Goal: Transaction & Acquisition: Purchase product/service

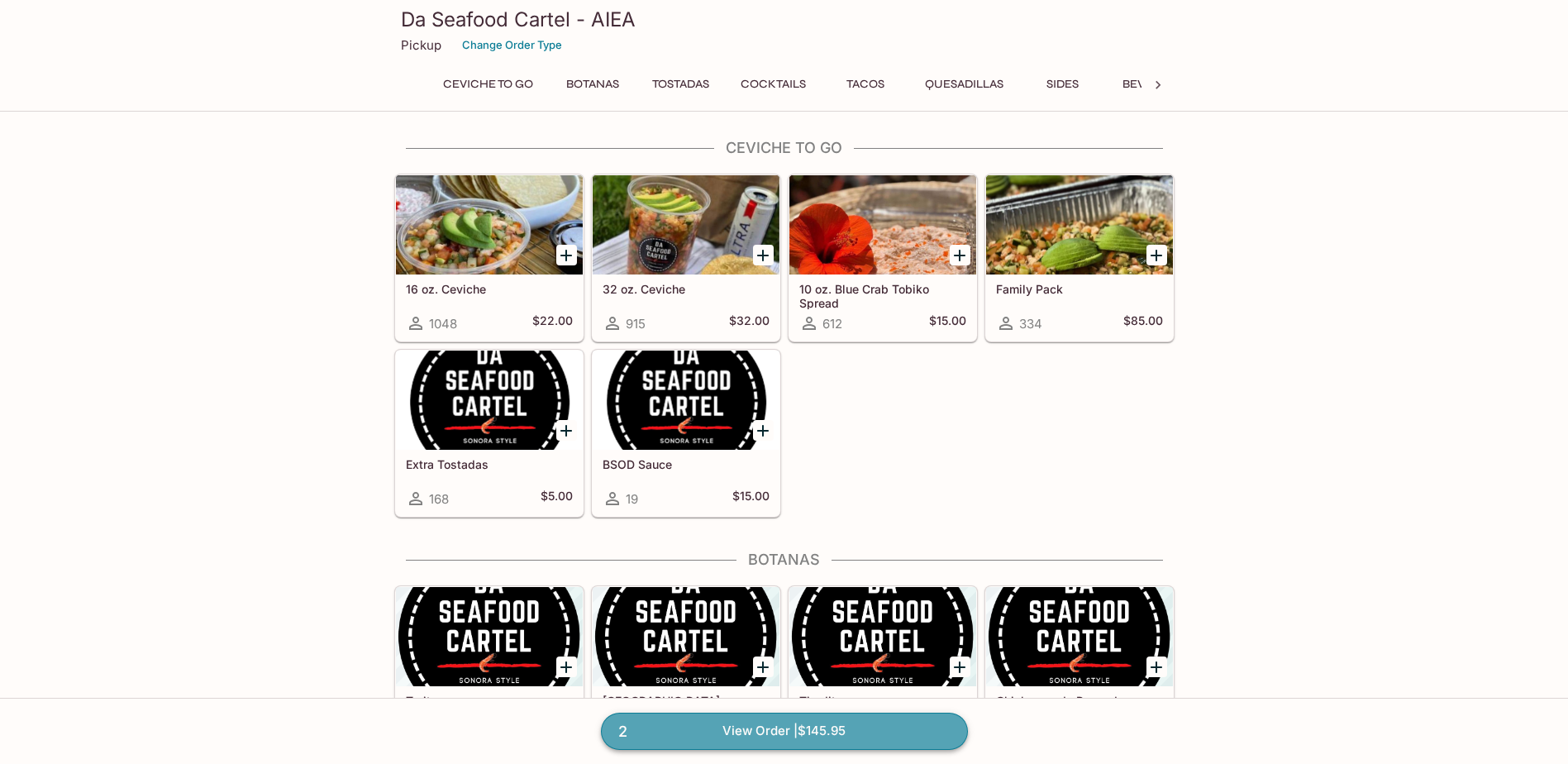
click at [766, 731] on link "2 View Order | $145.95" at bounding box center [785, 730] width 367 height 36
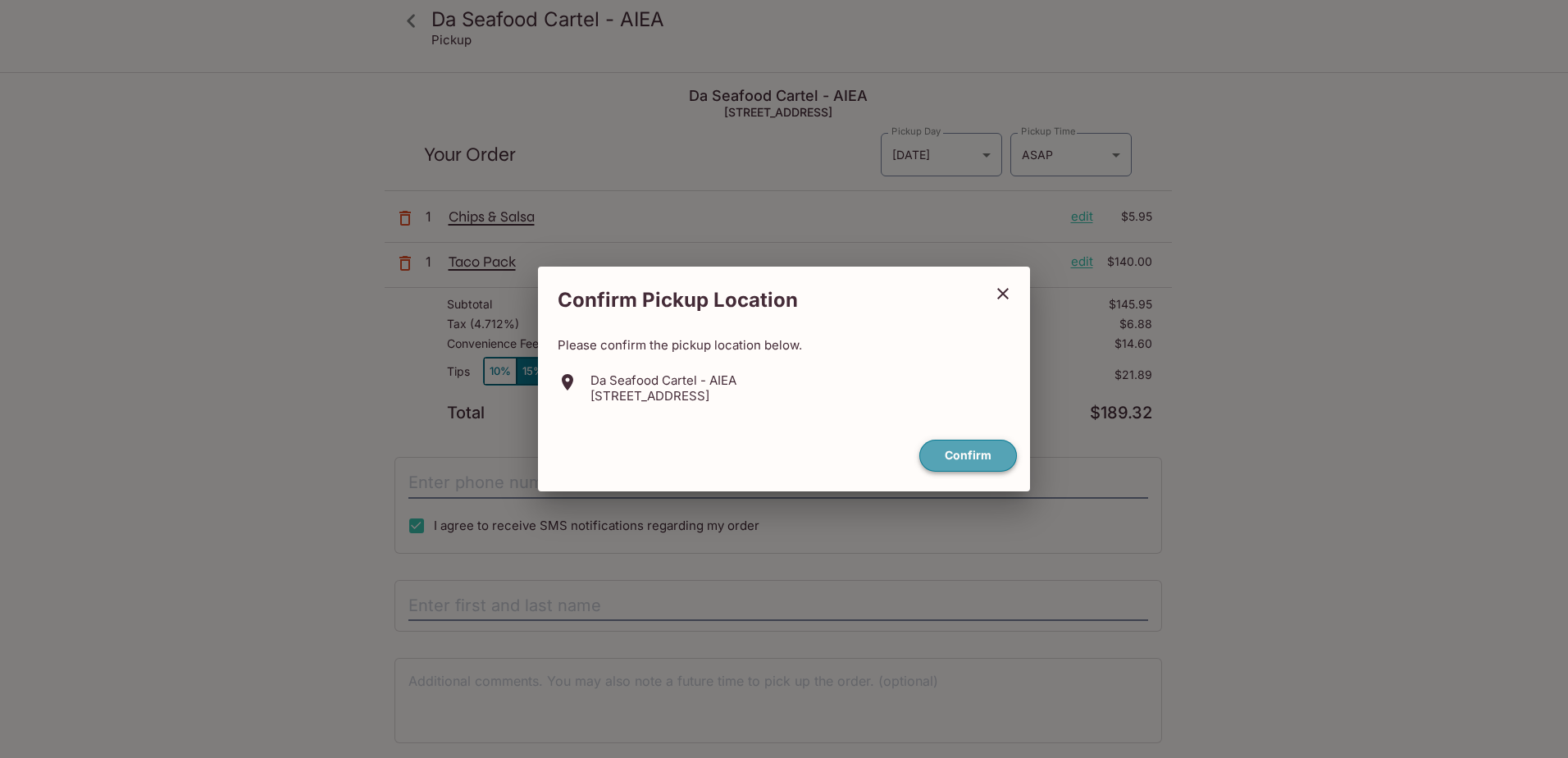
click at [964, 453] on button "Confirm" at bounding box center [967, 455] width 97 height 32
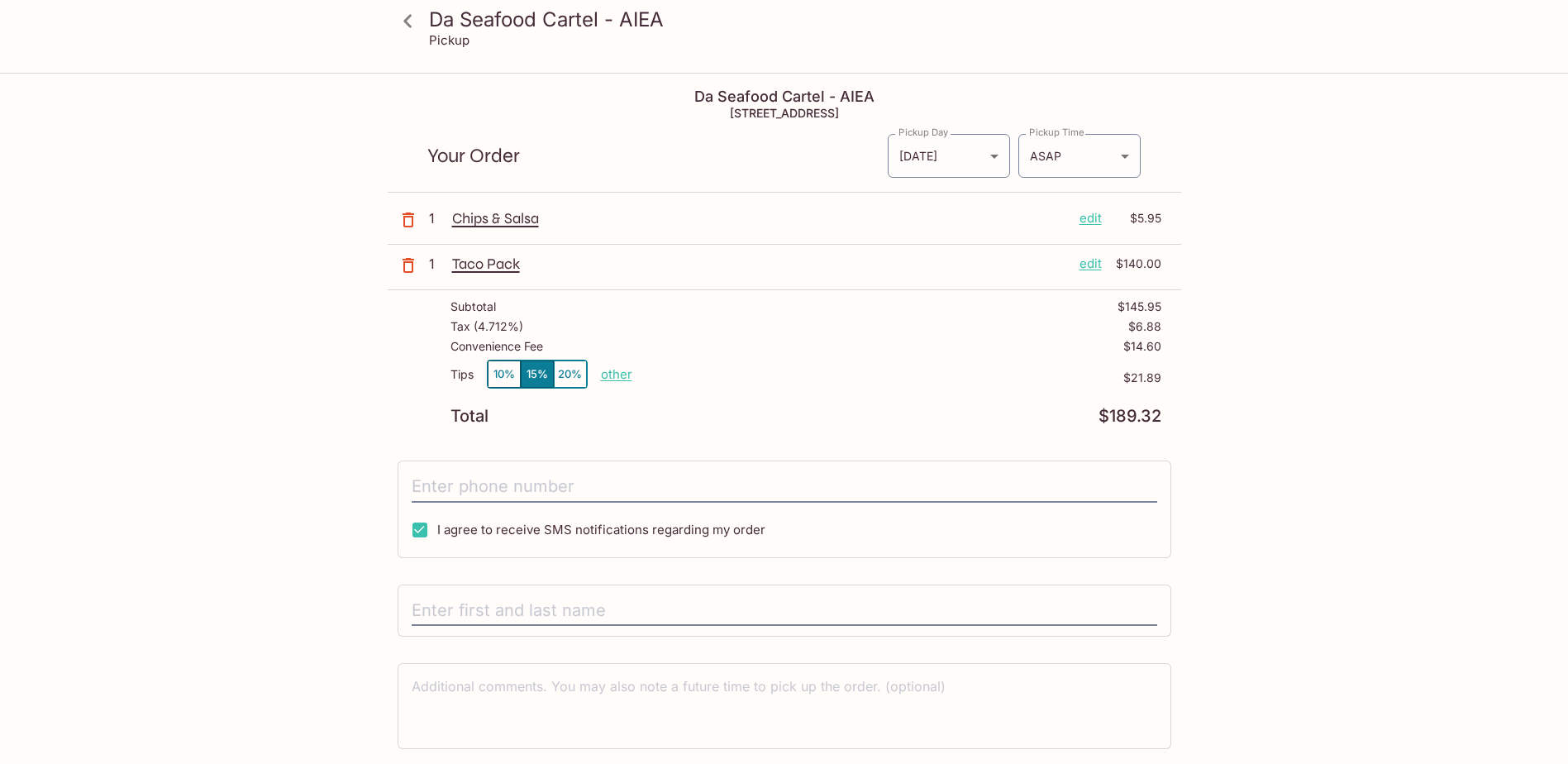
click at [411, 219] on icon "button" at bounding box center [408, 220] width 20 height 20
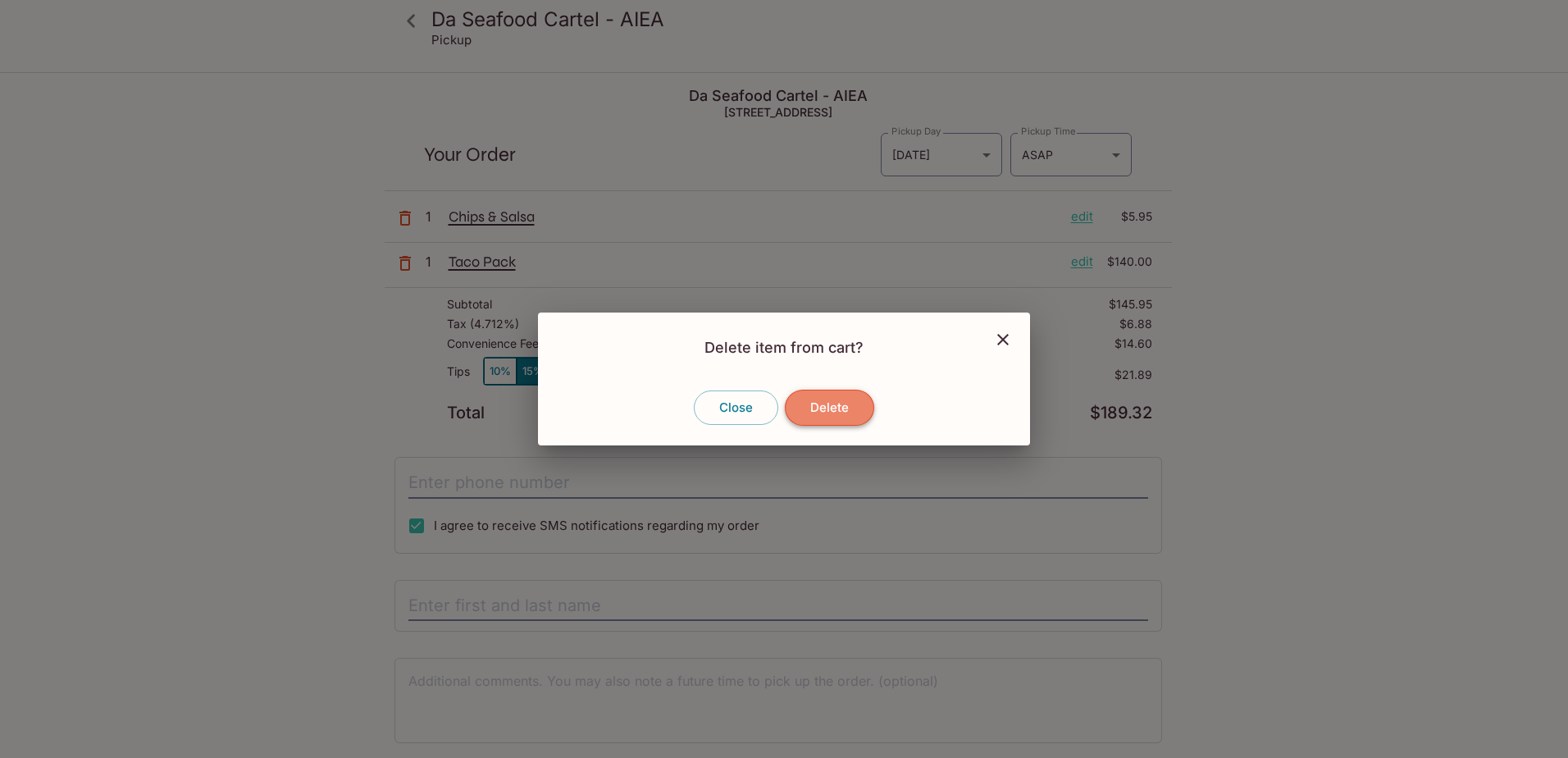
click at [845, 411] on button "Delete" at bounding box center [829, 407] width 89 height 36
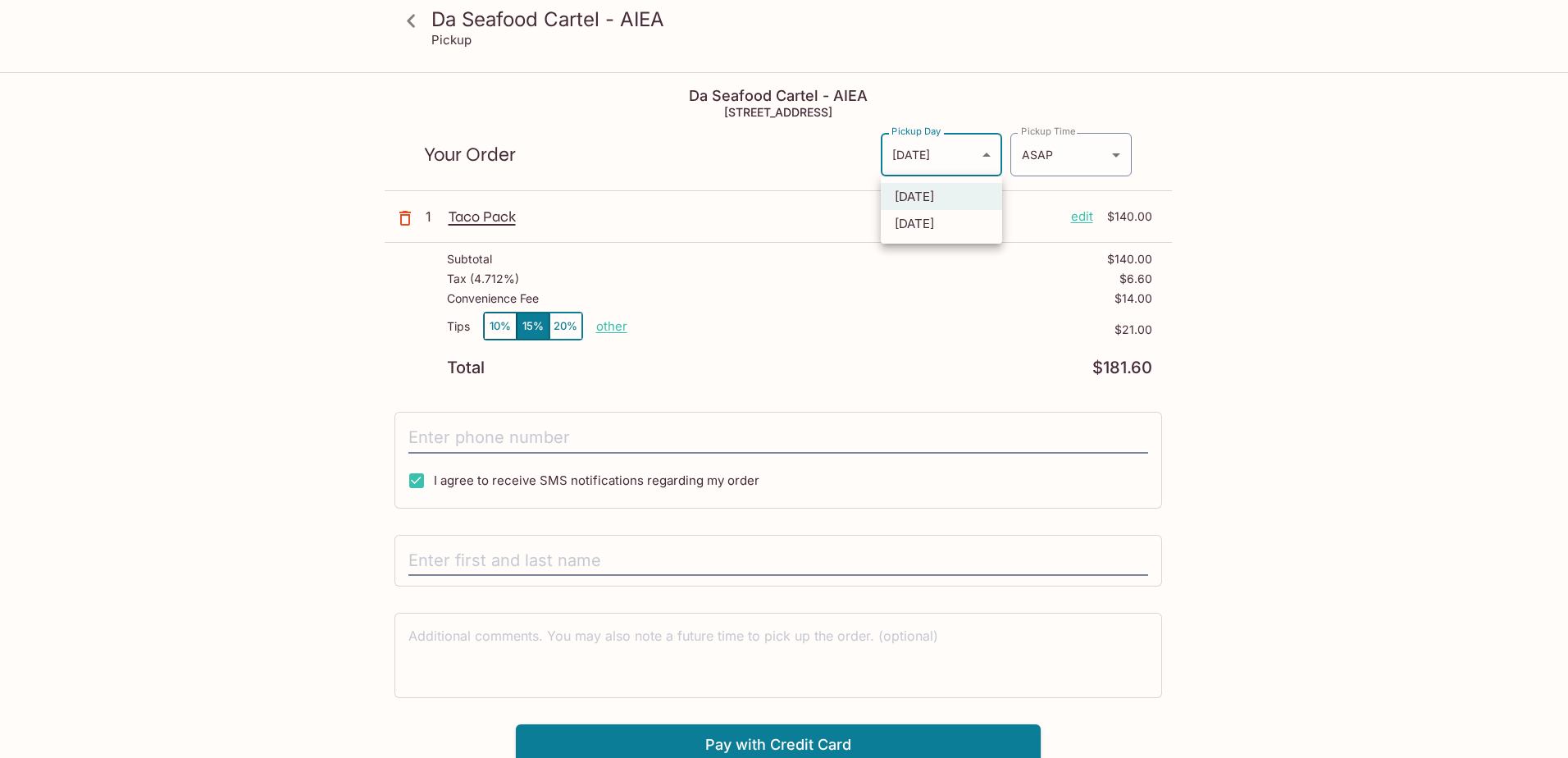
click at [984, 150] on body "Da Seafood Cartel - AIEA Pickup Da Seafood Cartel - AIEA 98-[STREET_ADDRESS] Yo…" at bounding box center [784, 453] width 1568 height 758
click at [949, 230] on li "[DATE]" at bounding box center [942, 223] width 121 height 27
type input "[DATE]"
type input "[DATE]T21:30:00.000000Z"
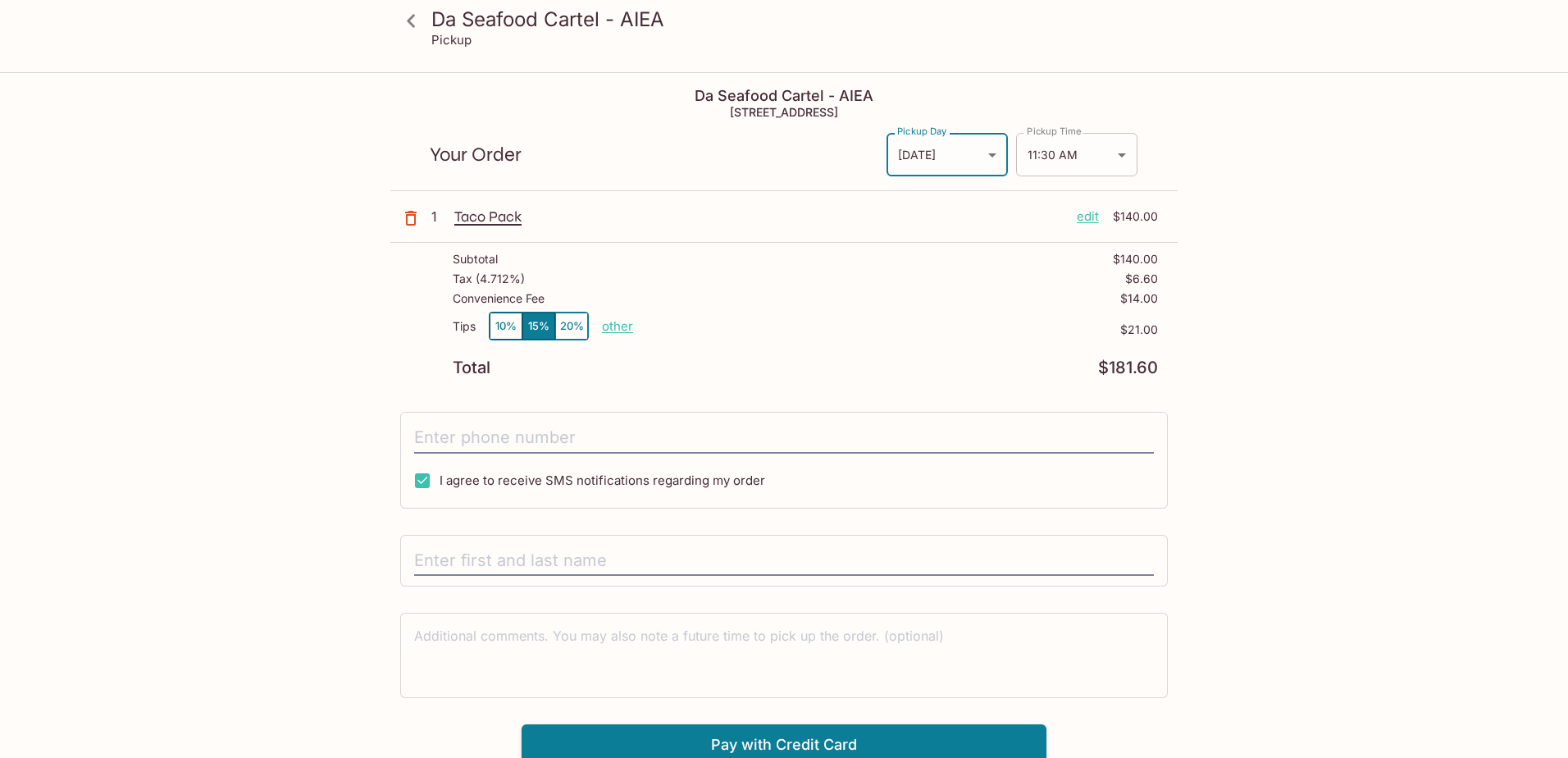
click at [1117, 149] on body "Da Seafood Cartel - AIEA Pickup Da Seafood Cartel - AIEA 98-[STREET_ADDRESS] Yo…" at bounding box center [784, 453] width 1568 height 758
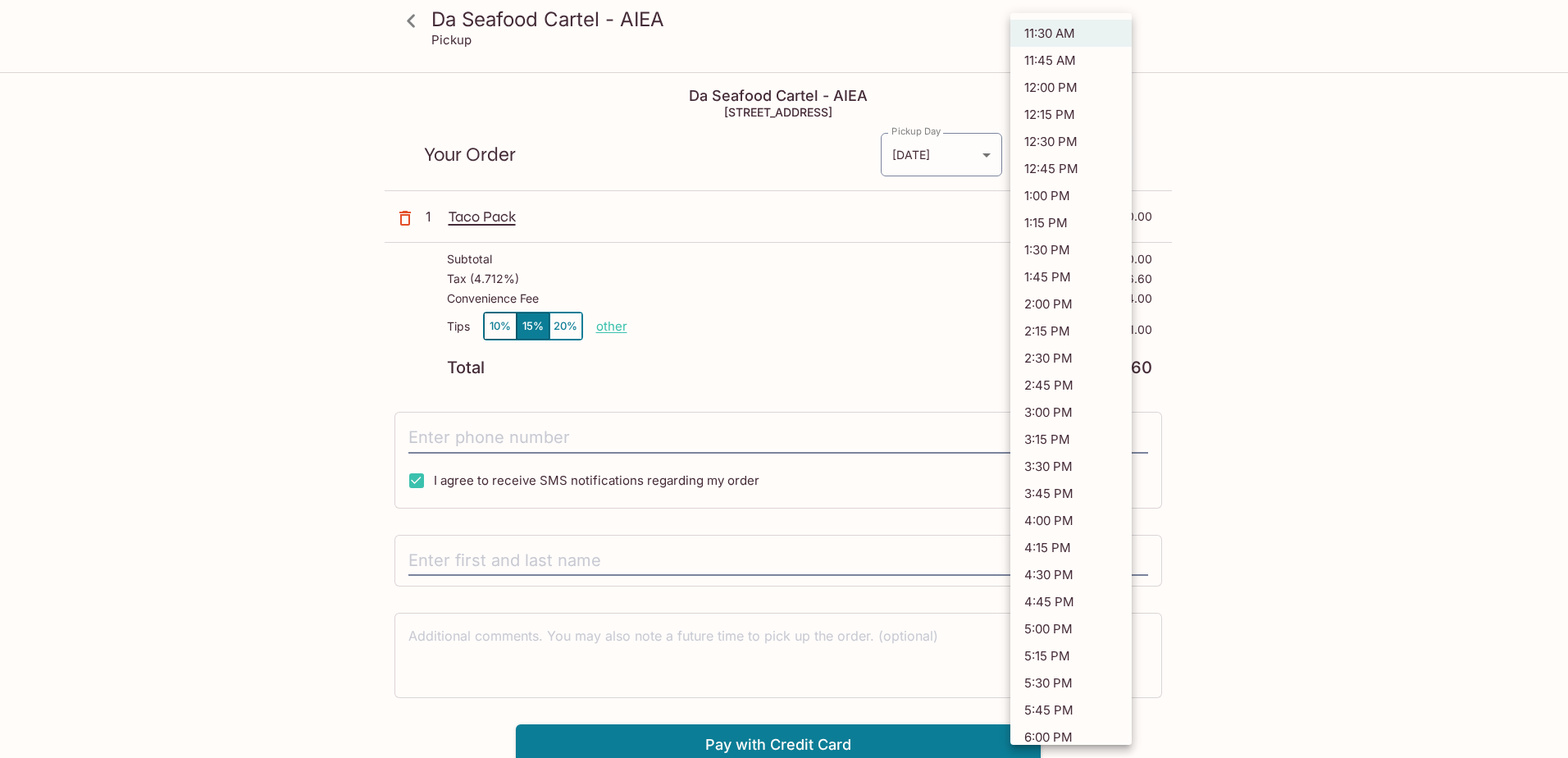
click at [1323, 170] on div at bounding box center [784, 379] width 1568 height 758
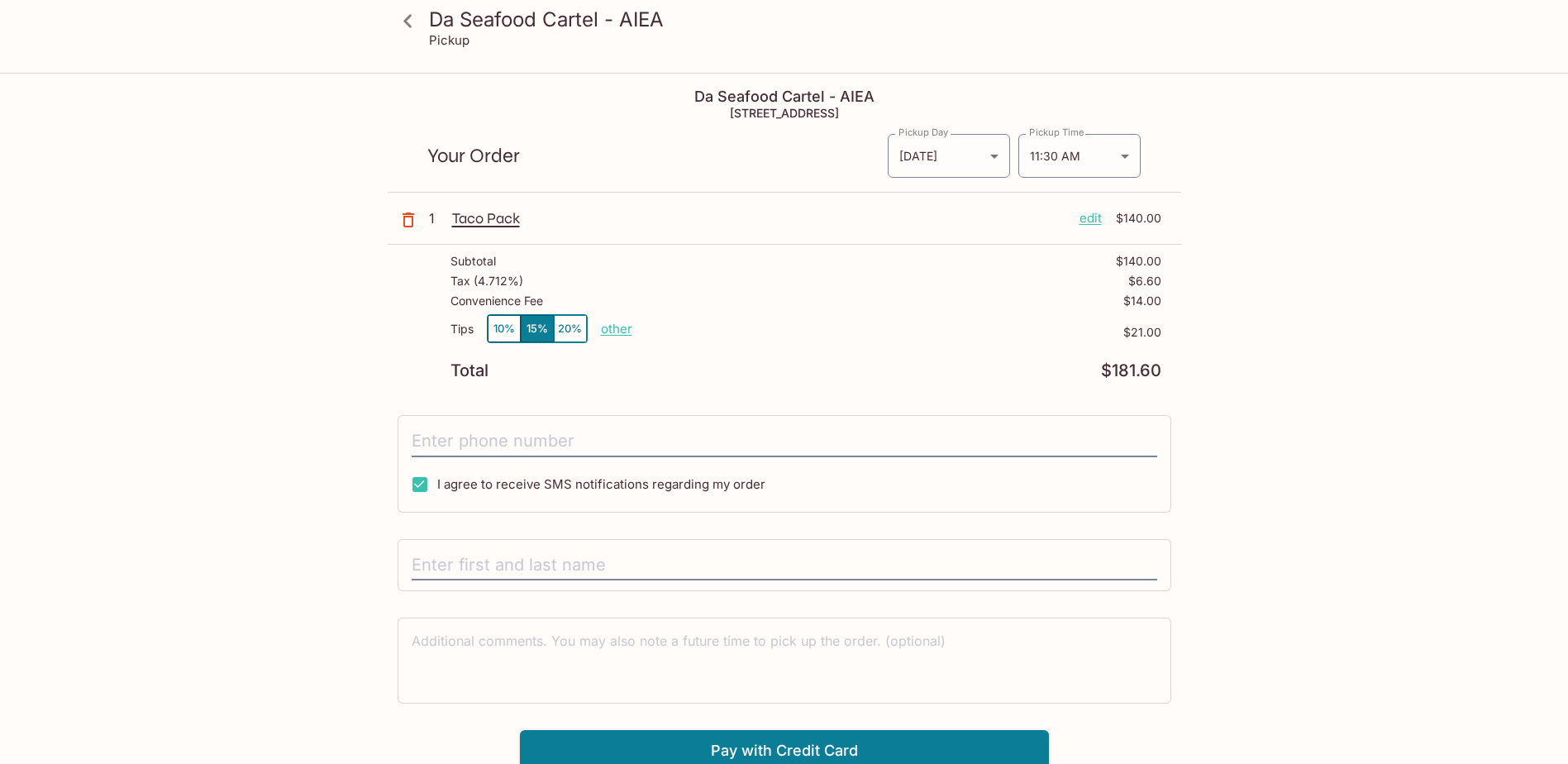
click at [261, 337] on div "Da Seafood Cartel - AIEA Pickup Da Seafood Cartel - AIEA 98-[STREET_ADDRESS] Yo…" at bounding box center [785, 423] width 1058 height 697
click at [1092, 215] on p "edit" at bounding box center [1090, 218] width 23 height 18
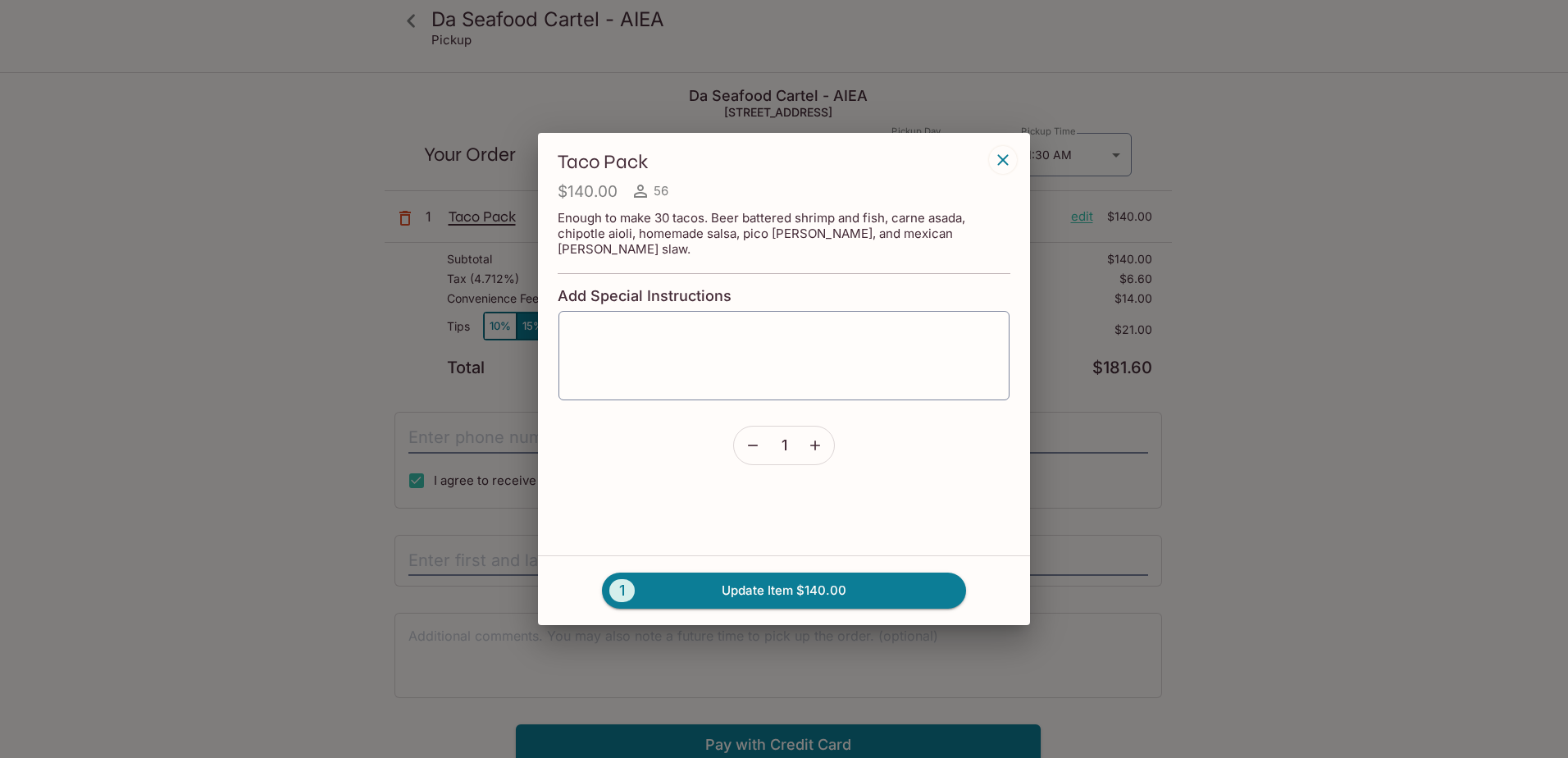
click at [1004, 164] on icon "button" at bounding box center [1003, 160] width 20 height 20
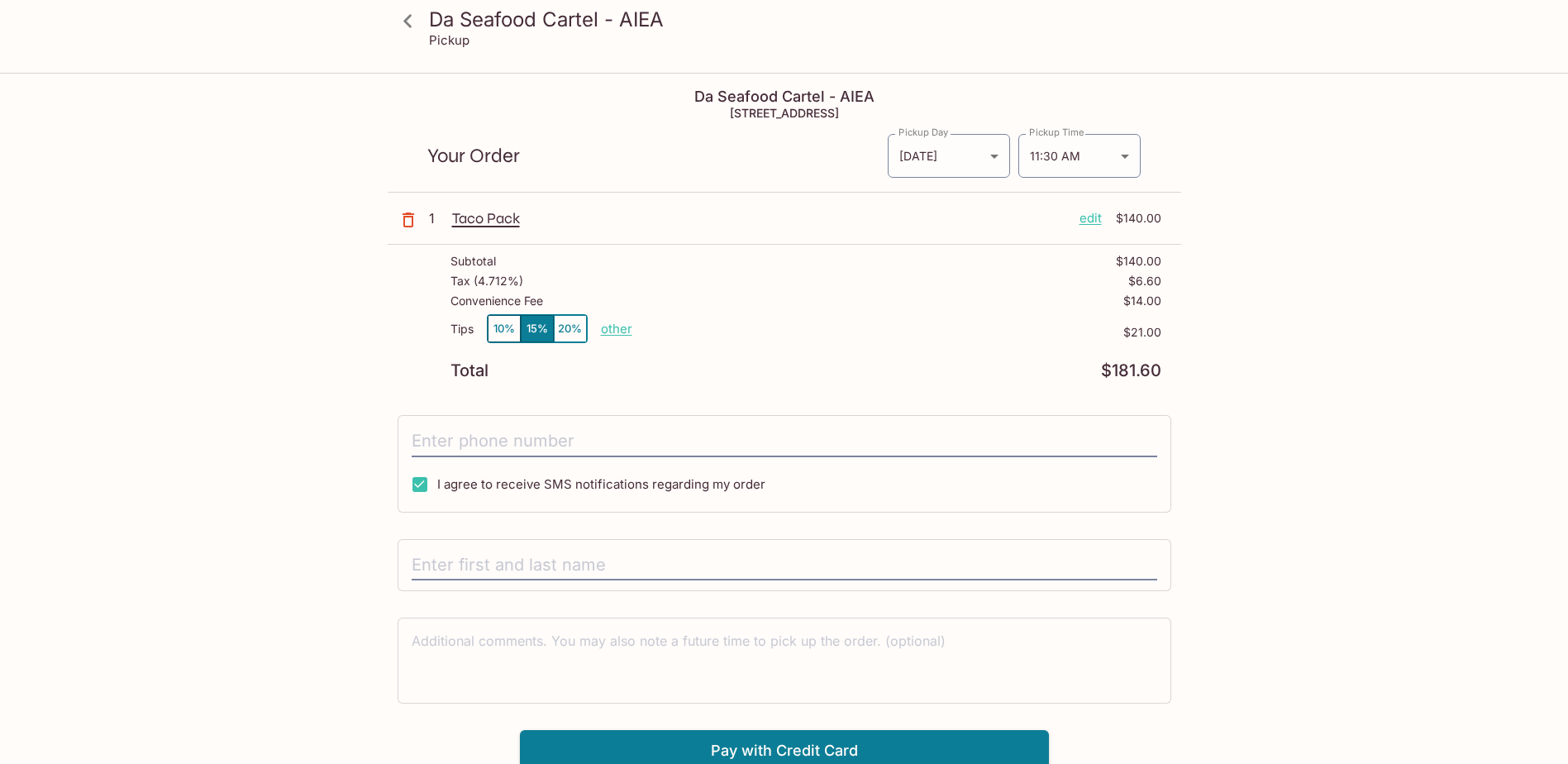
click at [410, 217] on icon "button" at bounding box center [408, 220] width 12 height 15
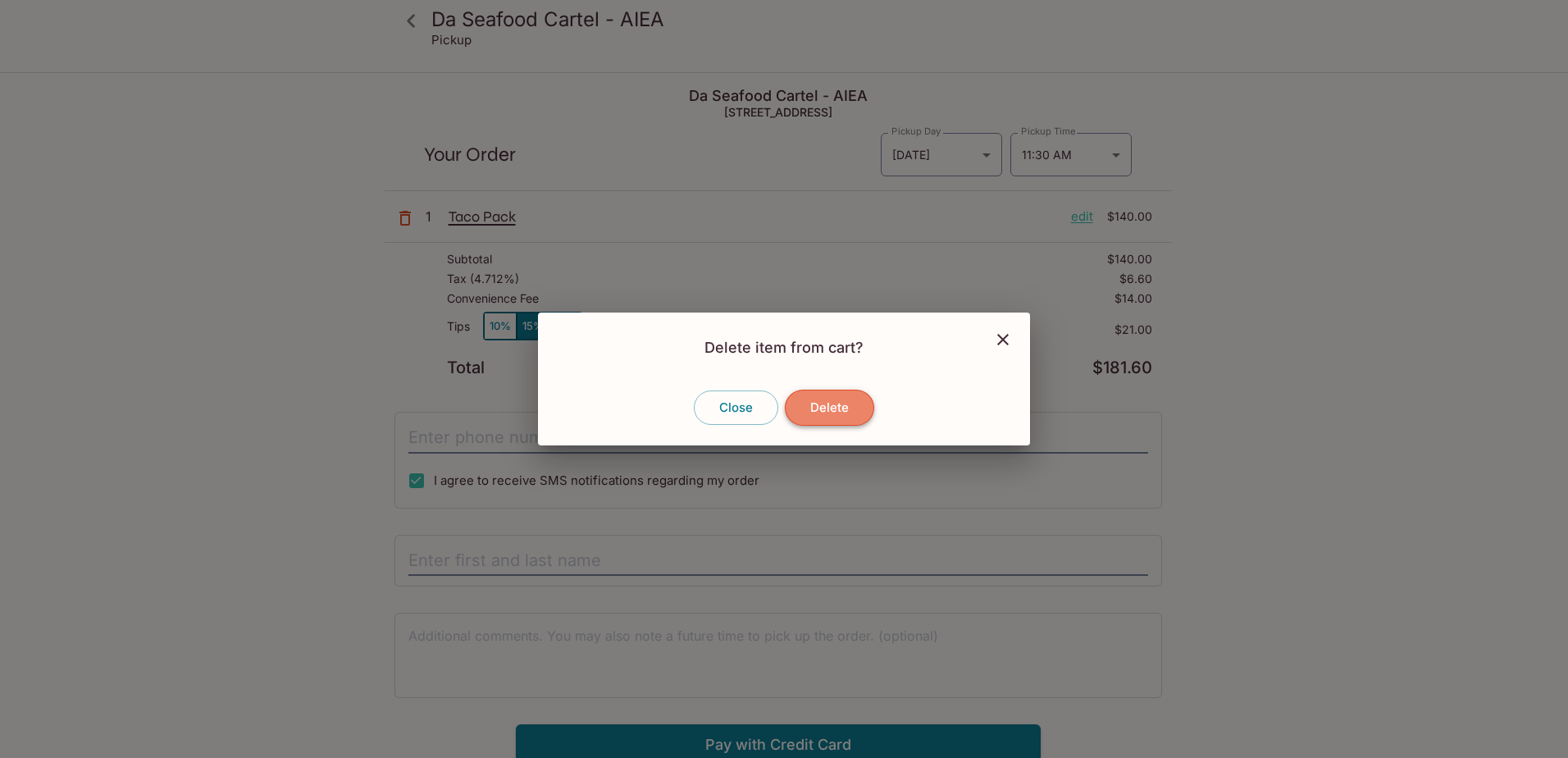
click at [825, 407] on button "Delete" at bounding box center [829, 407] width 89 height 36
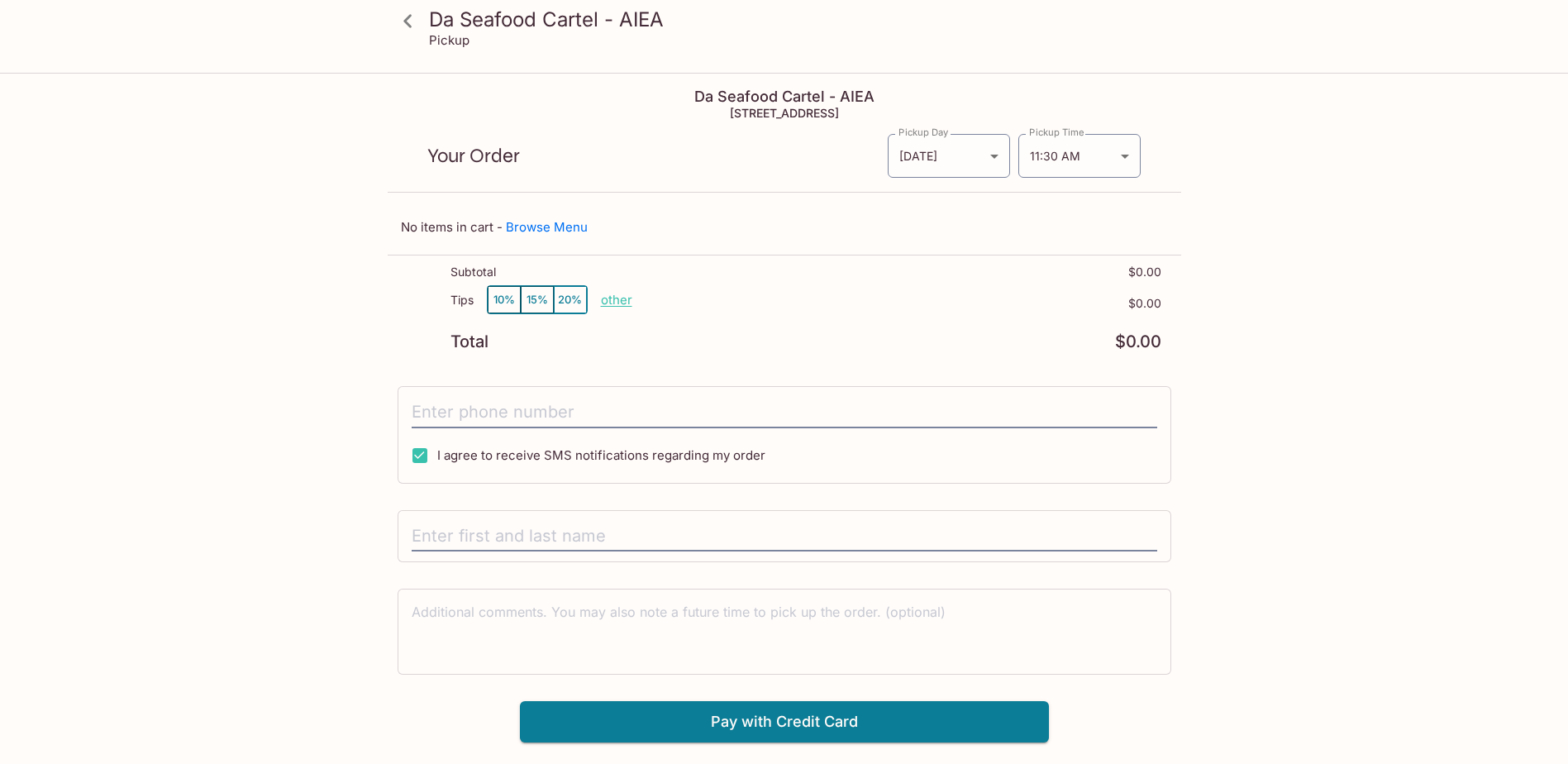
click at [323, 402] on div "Da Seafood Cartel - AIEA Pickup Da Seafood Cartel - AIEA 98-[STREET_ADDRESS] Yo…" at bounding box center [785, 408] width 1058 height 668
click at [405, 23] on icon at bounding box center [408, 21] width 29 height 29
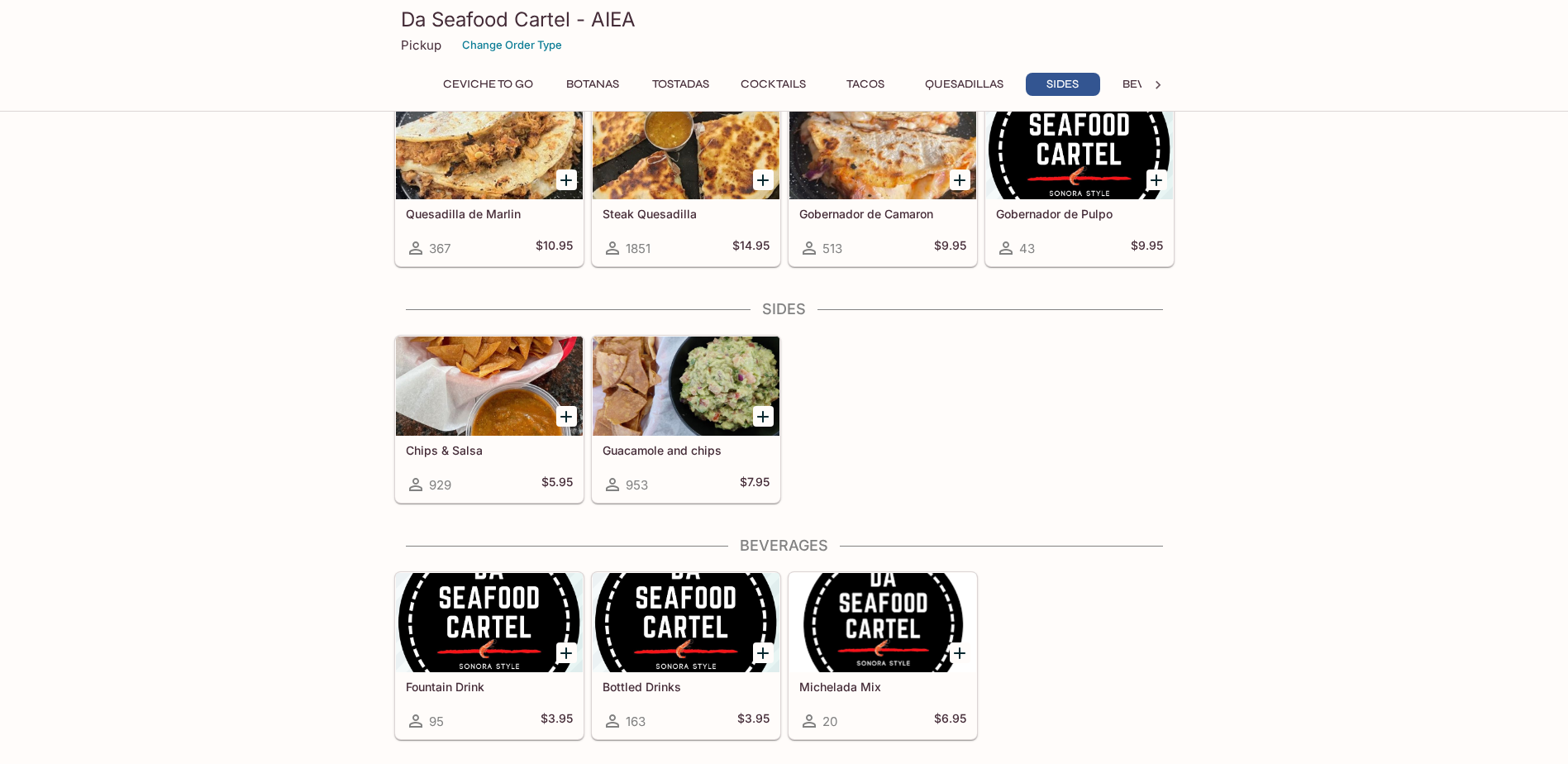
scroll to position [2347, 0]
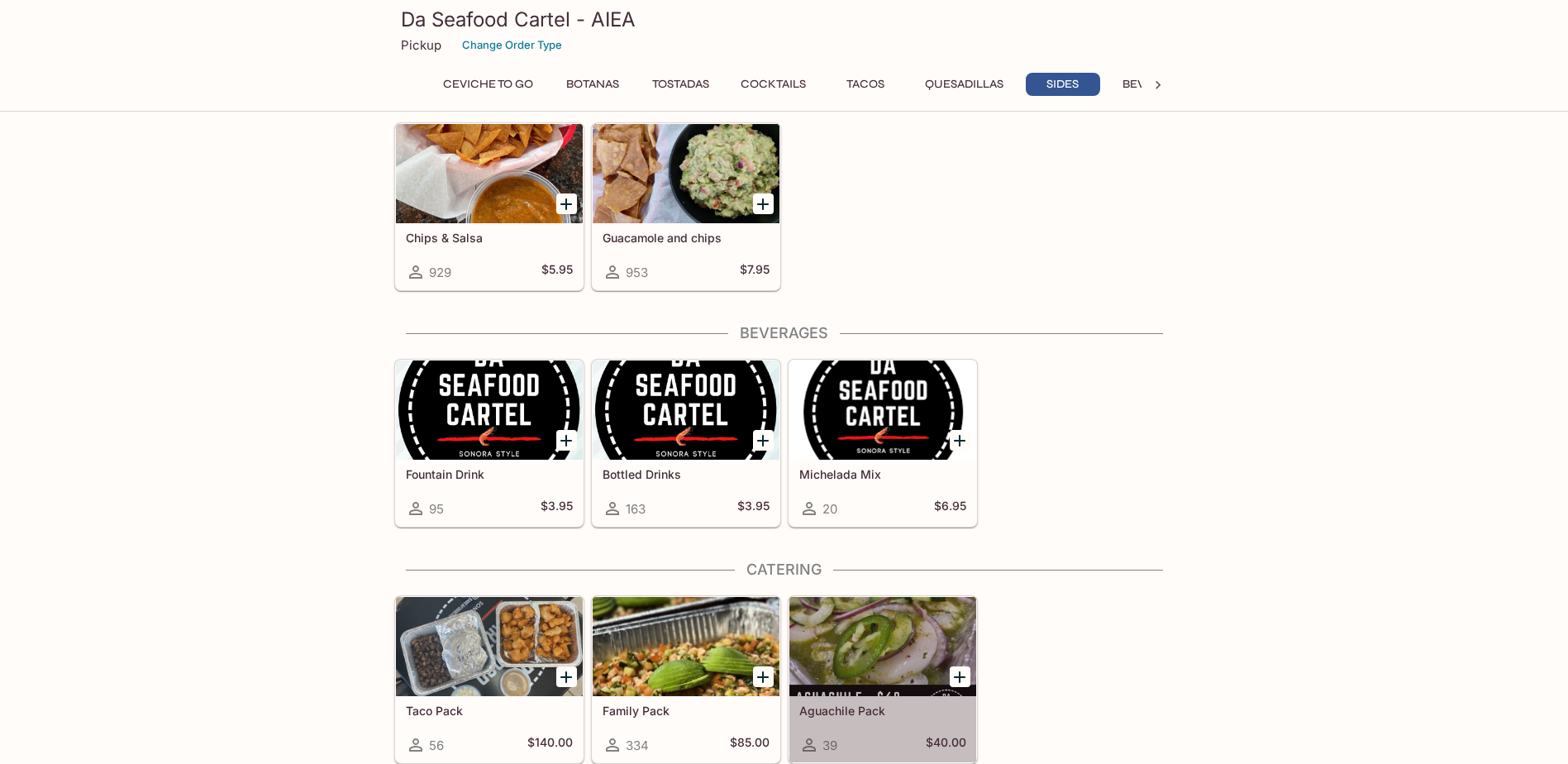
click at [856, 631] on div at bounding box center [882, 647] width 187 height 99
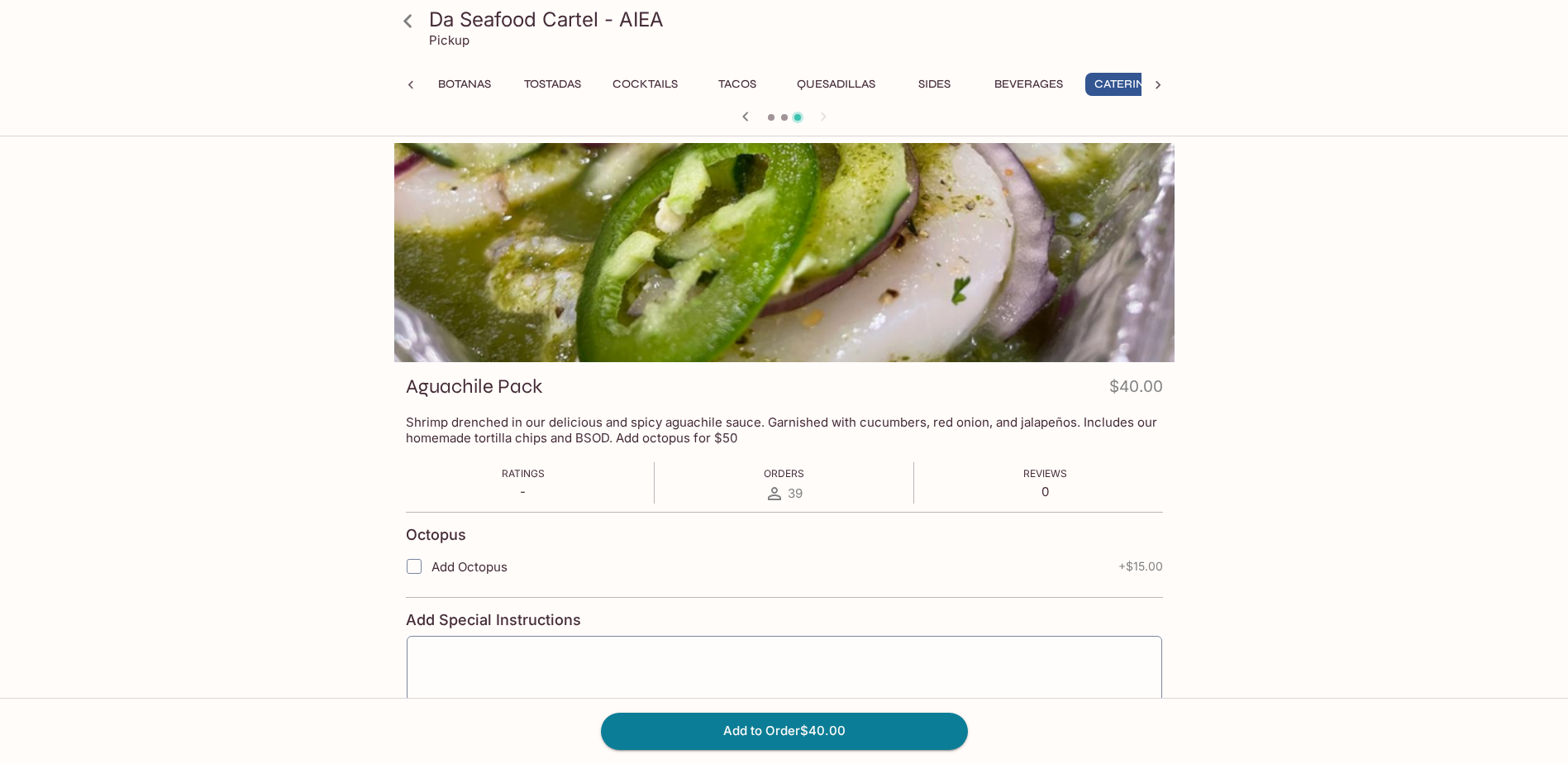
scroll to position [0, 156]
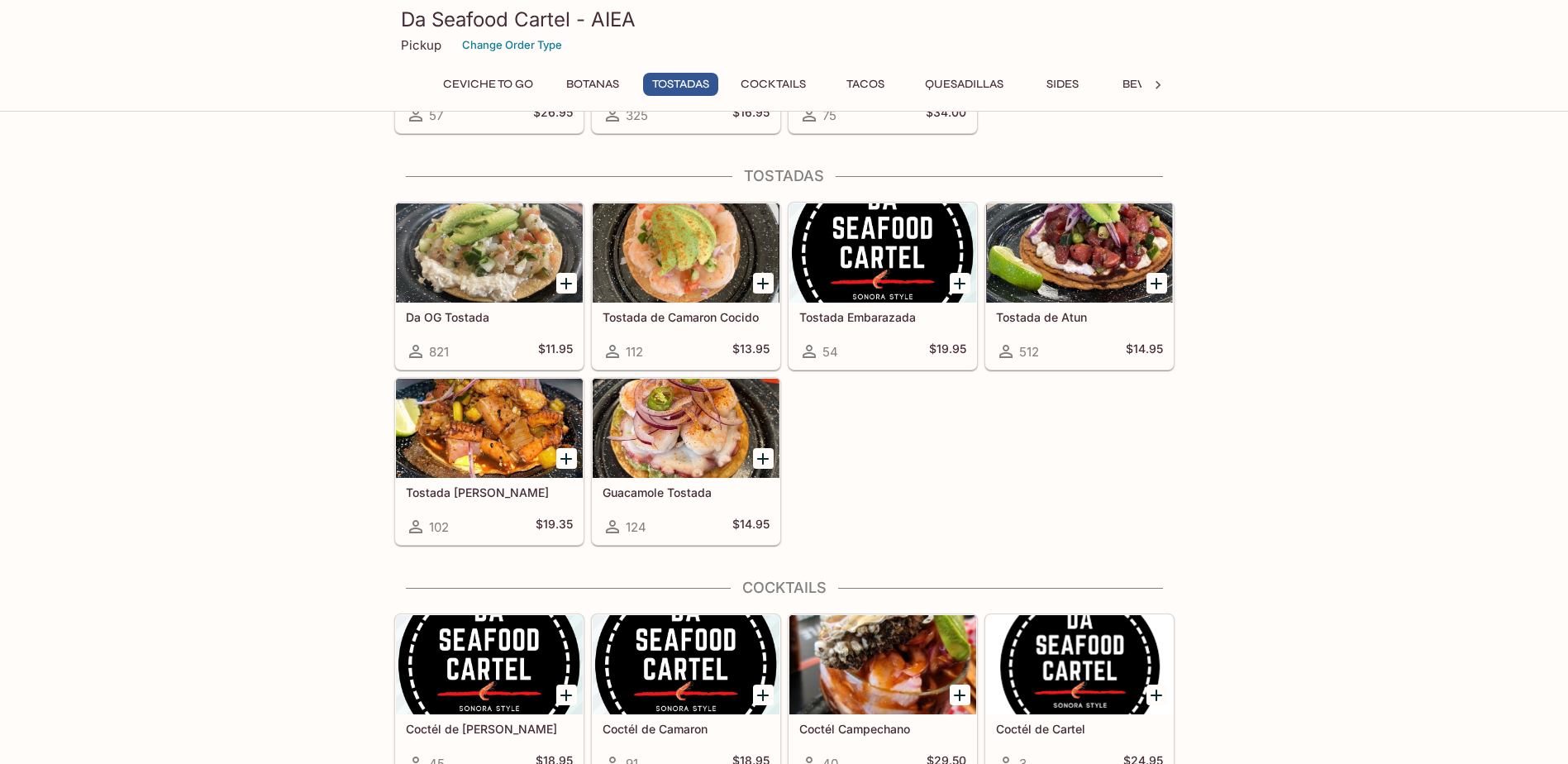
scroll to position [931, 0]
